Goal: Use online tool/utility: Utilize a website feature to perform a specific function

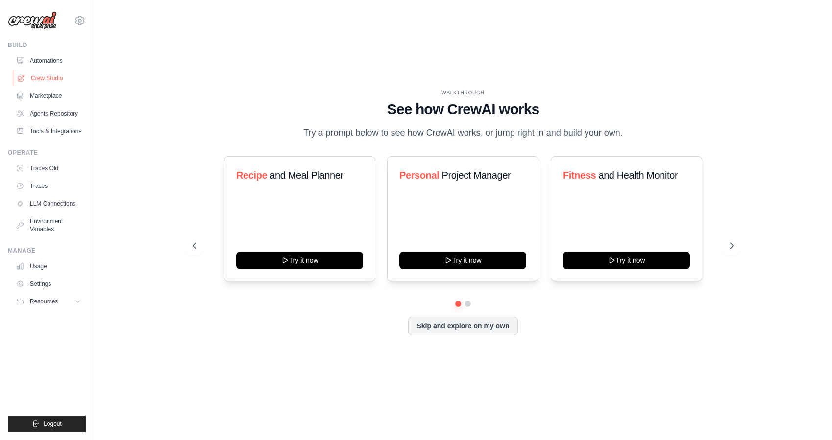
click at [49, 79] on link "Crew Studio" at bounding box center [50, 79] width 74 height 16
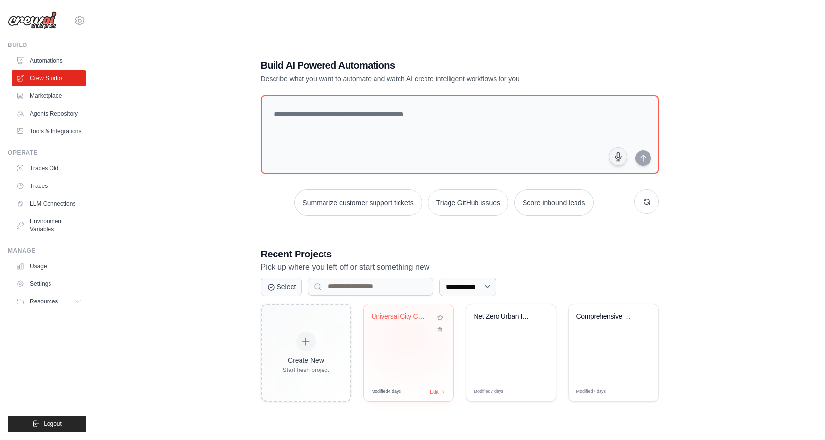
click at [406, 336] on div "Universal City Comprehensive Resear..." at bounding box center [409, 343] width 90 height 77
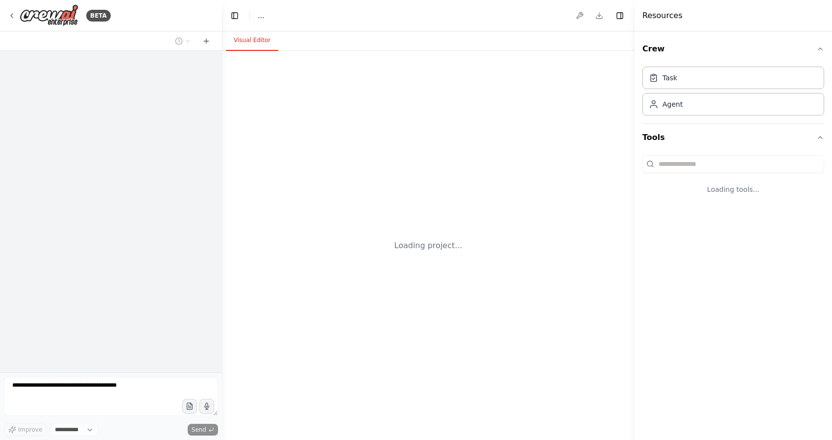
select select "****"
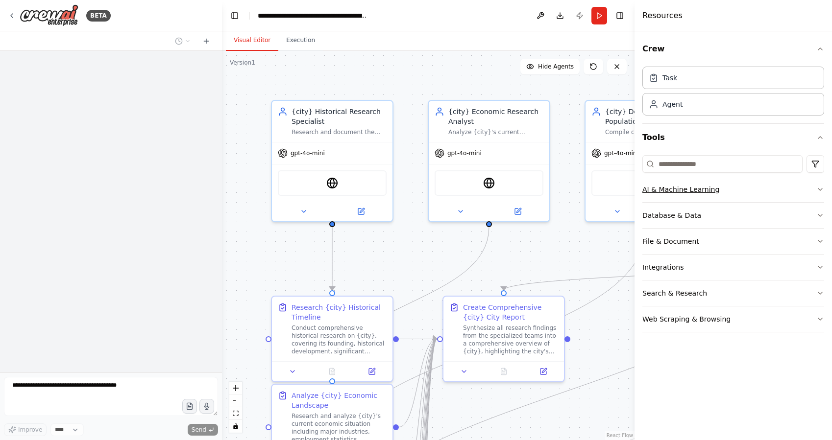
click at [678, 195] on button "AI & Machine Learning" at bounding box center [733, 189] width 182 height 25
click at [671, 187] on div "AI & Machine Learning" at bounding box center [680, 190] width 77 height 10
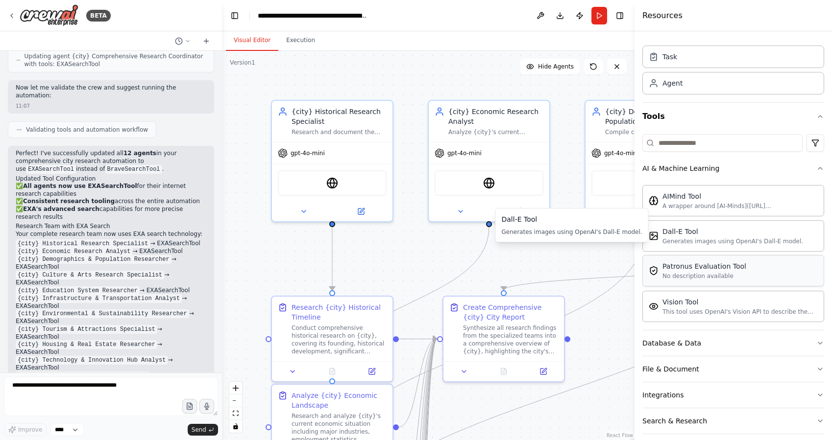
scroll to position [38, 0]
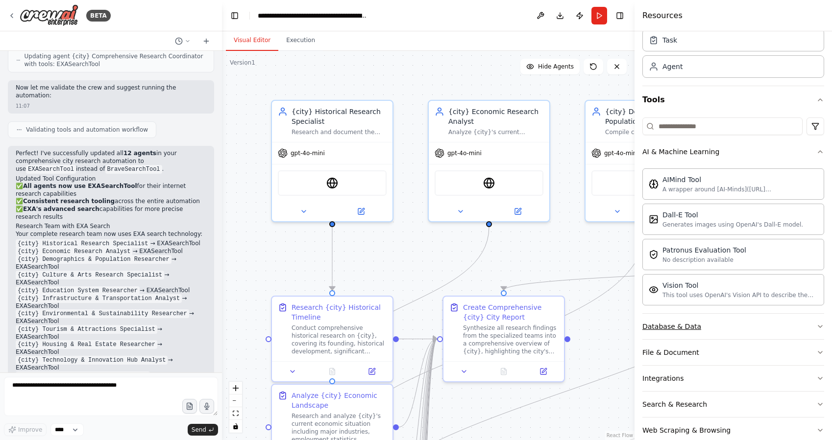
click at [693, 329] on div "Database & Data" at bounding box center [671, 327] width 59 height 10
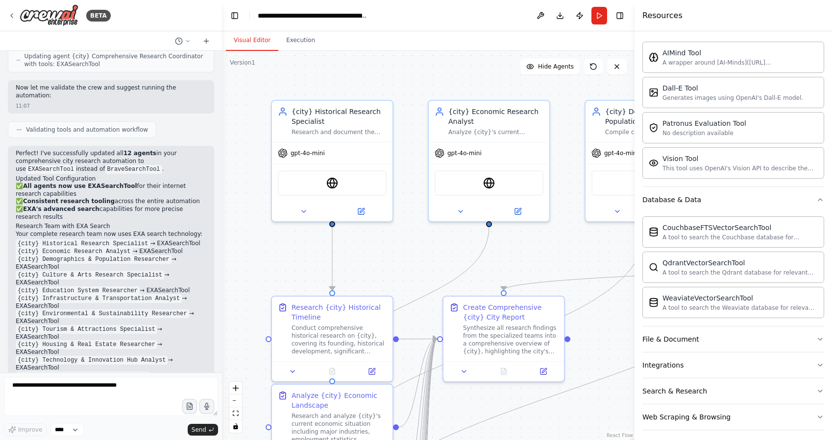
scroll to position [171, 0]
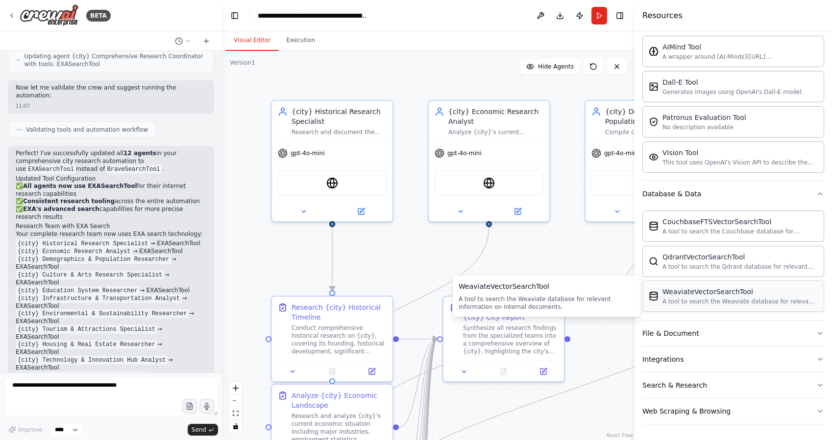
click at [695, 300] on div "A tool to search the Weaviate database for relevant information on internal doc…" at bounding box center [739, 302] width 155 height 8
click at [670, 382] on div "Search & Research" at bounding box center [674, 386] width 65 height 10
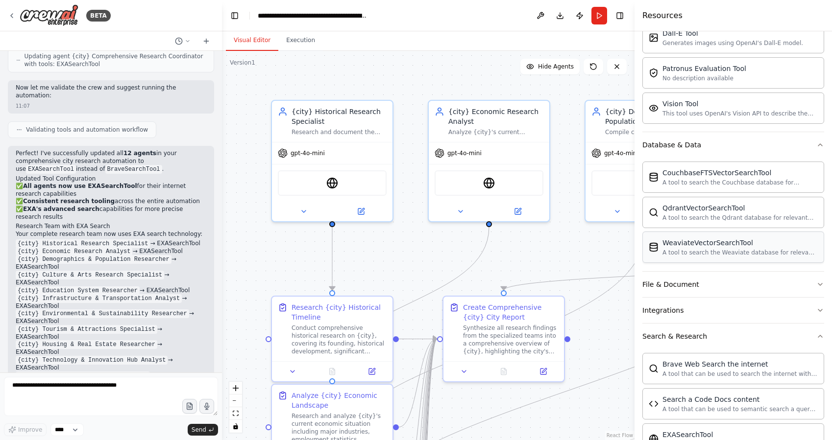
scroll to position [222, 0]
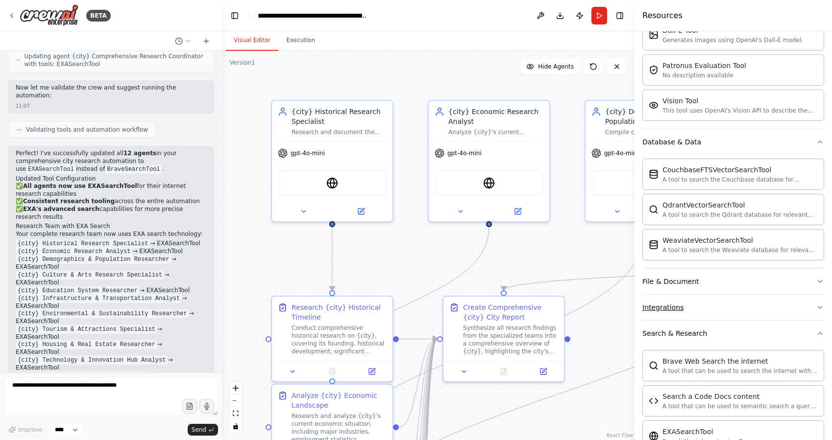
click at [671, 301] on button "Integrations" at bounding box center [733, 307] width 182 height 25
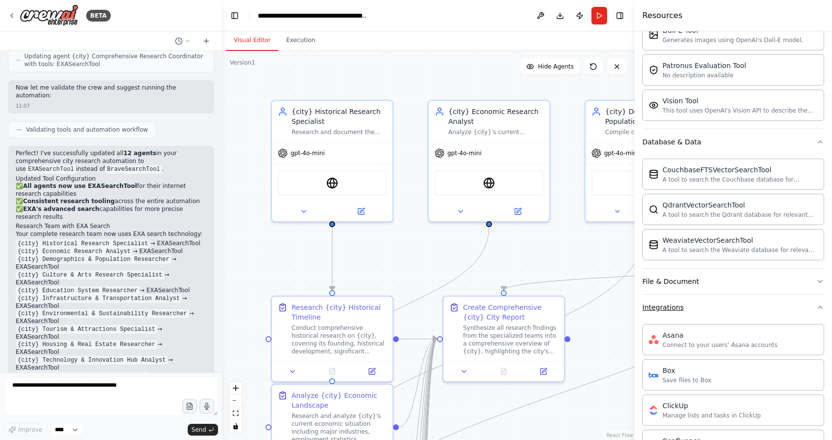
click at [671, 301] on button "Integrations" at bounding box center [733, 307] width 182 height 25
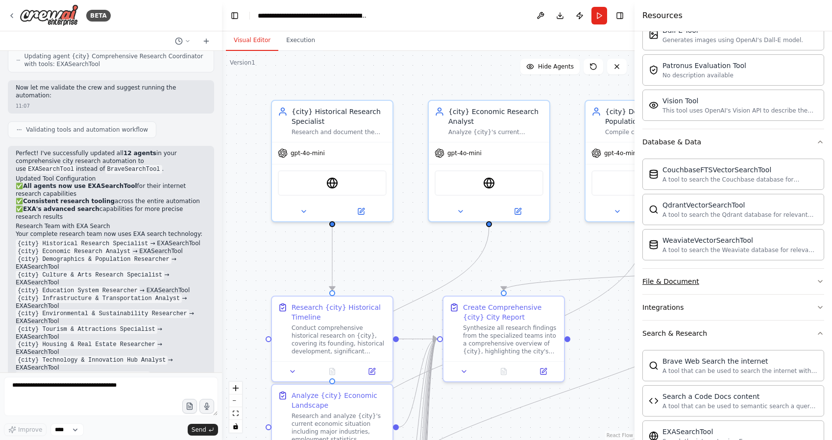
click at [670, 279] on div "File & Document" at bounding box center [670, 282] width 57 height 10
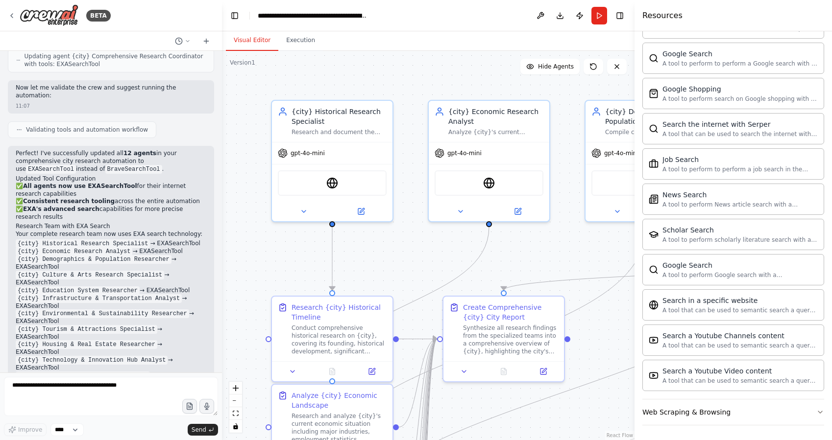
scroll to position [962, 0]
click at [661, 398] on div "Brave Web Search the internet A tool that can be used to search the internet wi…" at bounding box center [733, 148] width 182 height 502
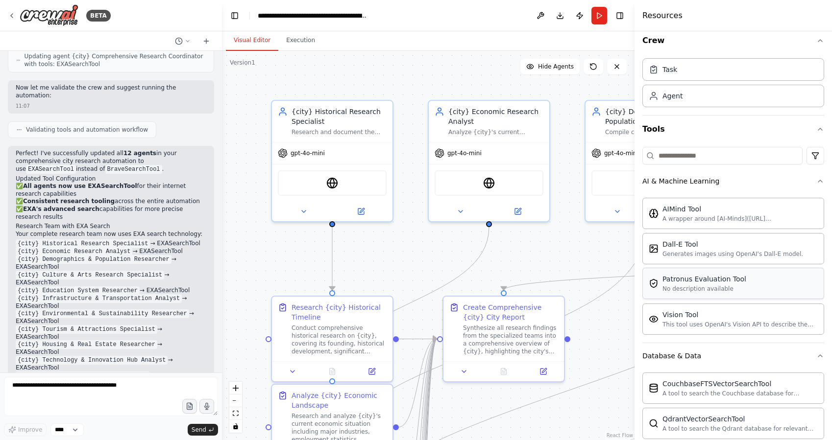
scroll to position [0, 0]
